Goal: Task Accomplishment & Management: Manage account settings

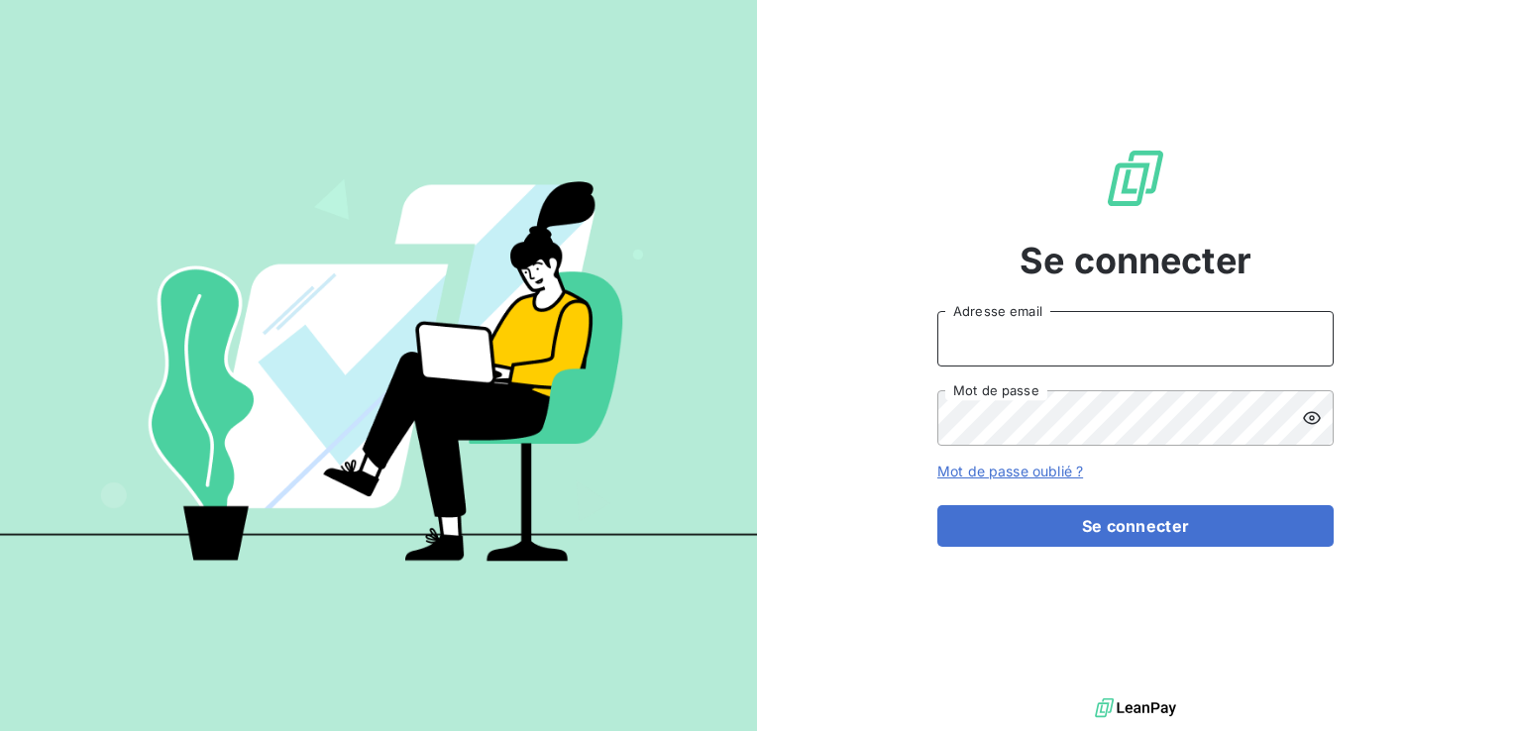
click at [977, 360] on input "Adresse email" at bounding box center [1135, 338] width 396 height 55
type input "[EMAIL_ADDRESS][DOMAIN_NAME]"
click at [1312, 426] on icon at bounding box center [1312, 418] width 20 height 20
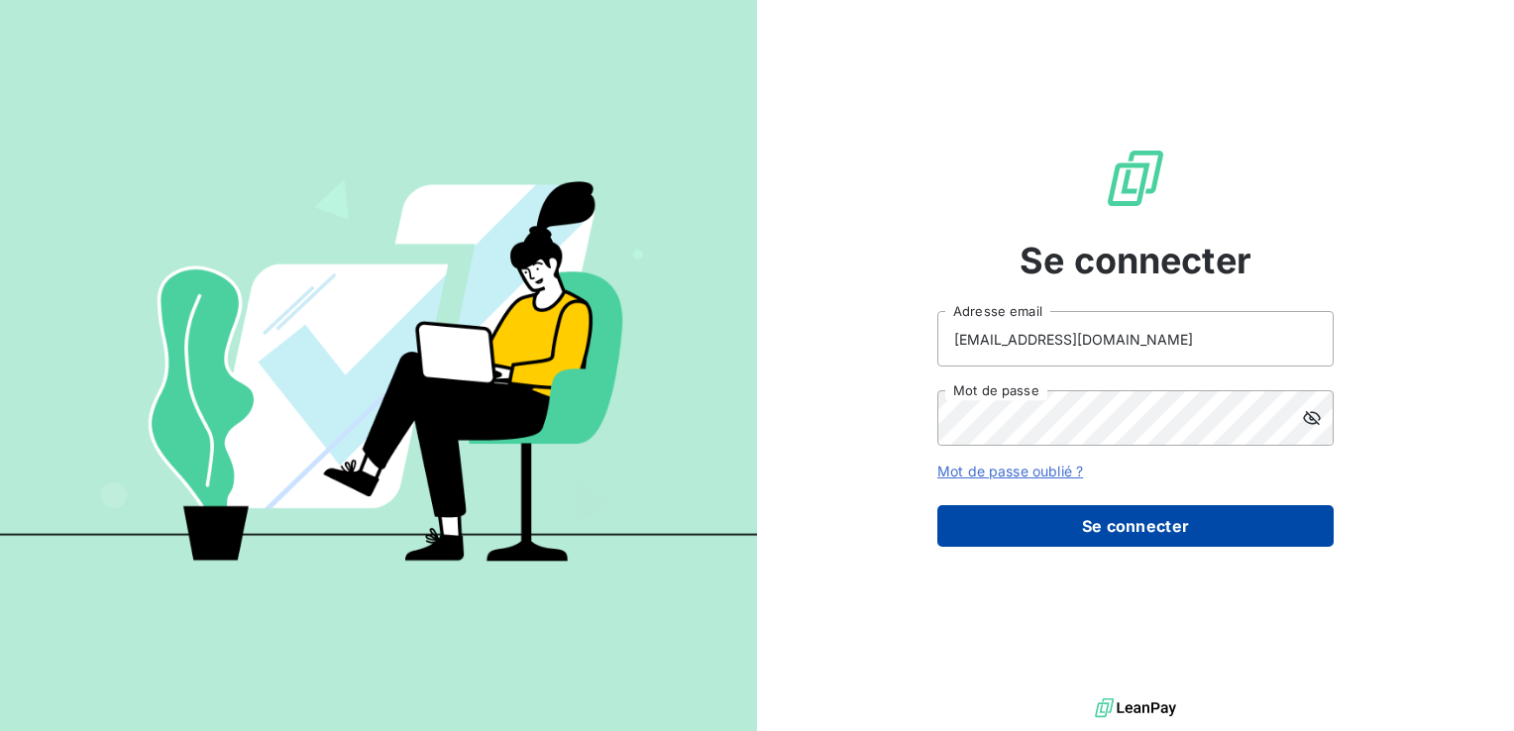
click at [1118, 541] on button "Se connecter" at bounding box center [1135, 526] width 396 height 42
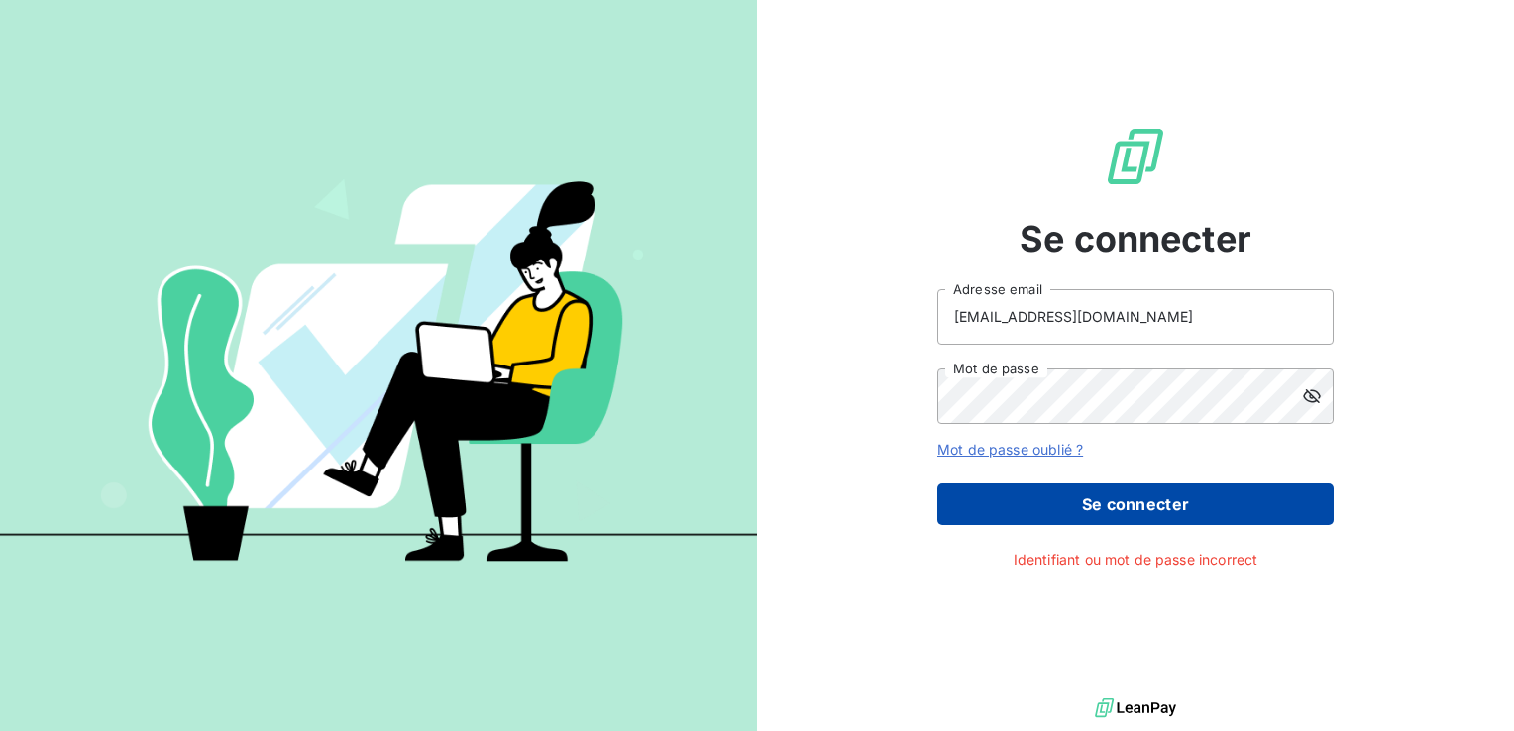
click at [1126, 509] on button "Se connecter" at bounding box center [1135, 505] width 396 height 42
click at [1110, 513] on button "Se connecter" at bounding box center [1135, 505] width 396 height 42
click at [1183, 517] on button "Se connecter" at bounding box center [1135, 505] width 396 height 42
